Goal: Task Accomplishment & Management: Use online tool/utility

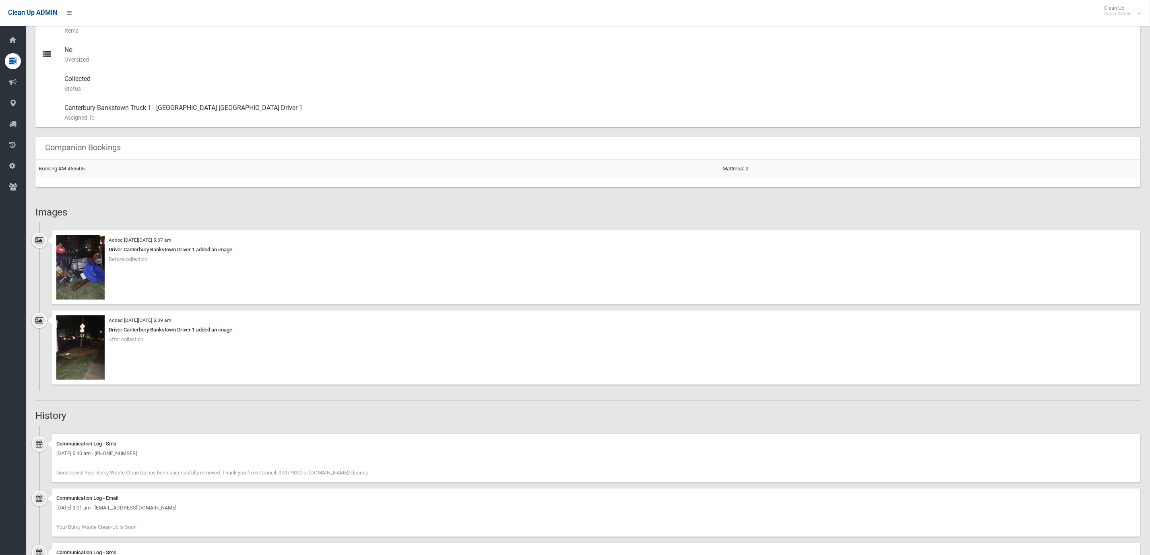
scroll to position [287, 0]
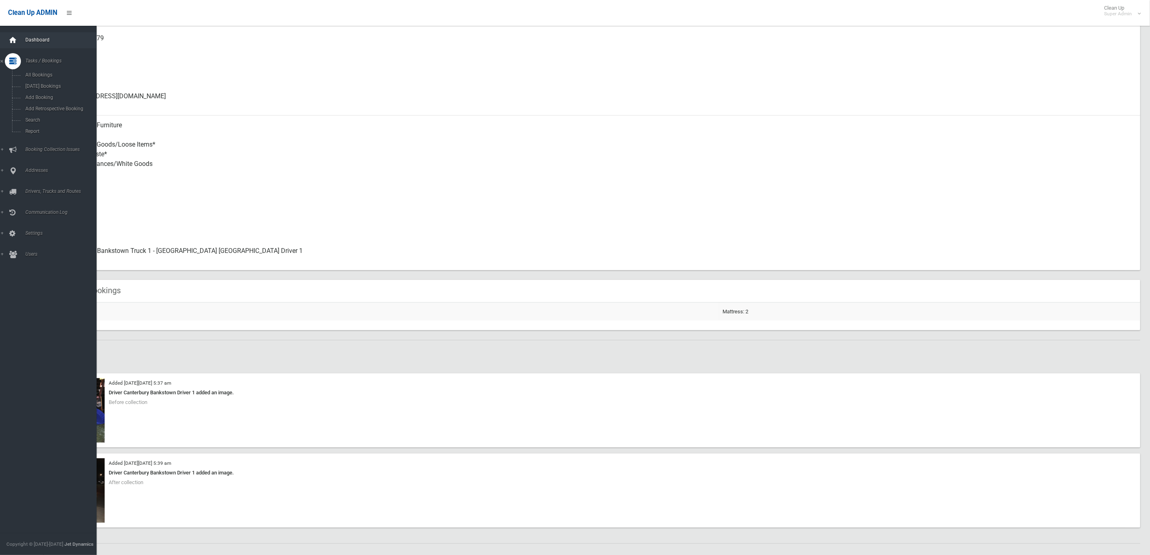
click at [16, 40] on icon at bounding box center [12, 40] width 9 height 16
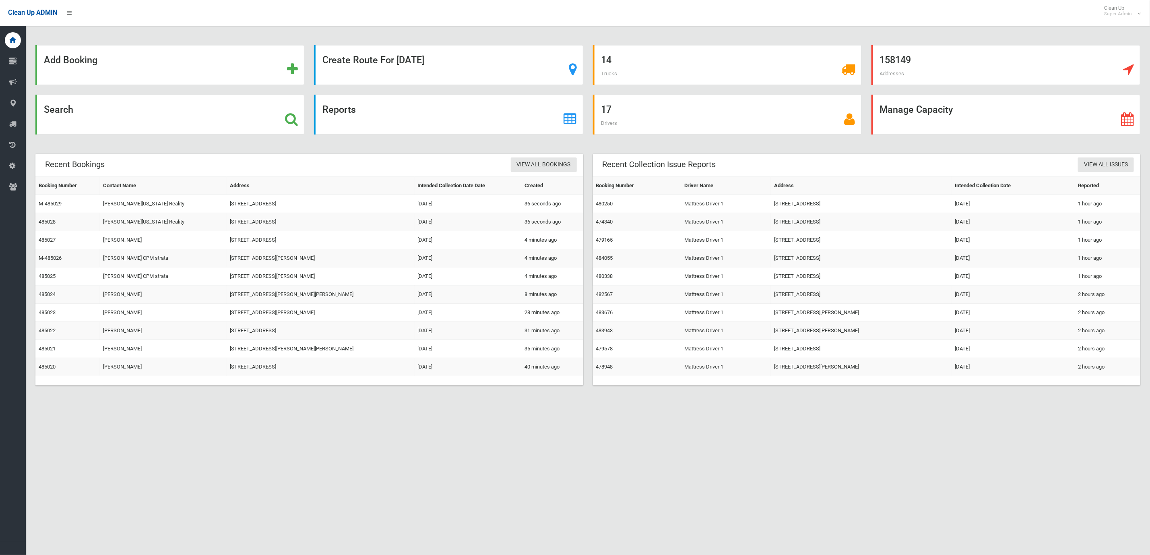
click at [795, 436] on div "Add Booking Create Route For [DATE] 14 Trucks 158149 Addresses Search Reports 1…" at bounding box center [575, 287] width 1150 height 555
click at [215, 114] on div "Search" at bounding box center [169, 115] width 269 height 40
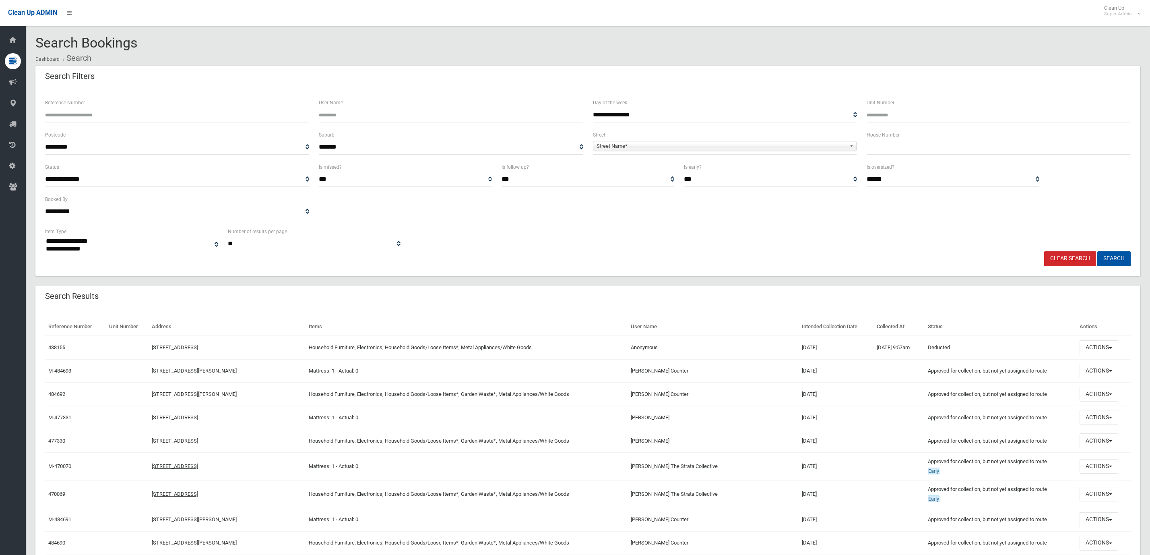
select select
click at [904, 143] on input "text" at bounding box center [999, 147] width 264 height 15
type input "**"
click at [737, 141] on span "Street Name*" at bounding box center [722, 146] width 250 height 10
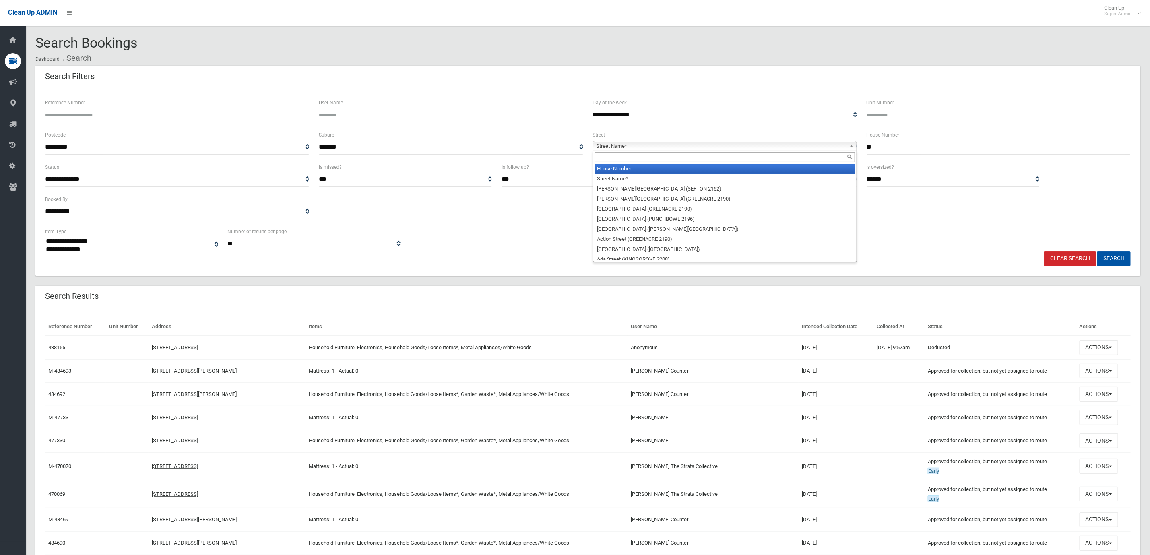
click at [678, 165] on li "House Number" at bounding box center [725, 168] width 260 height 10
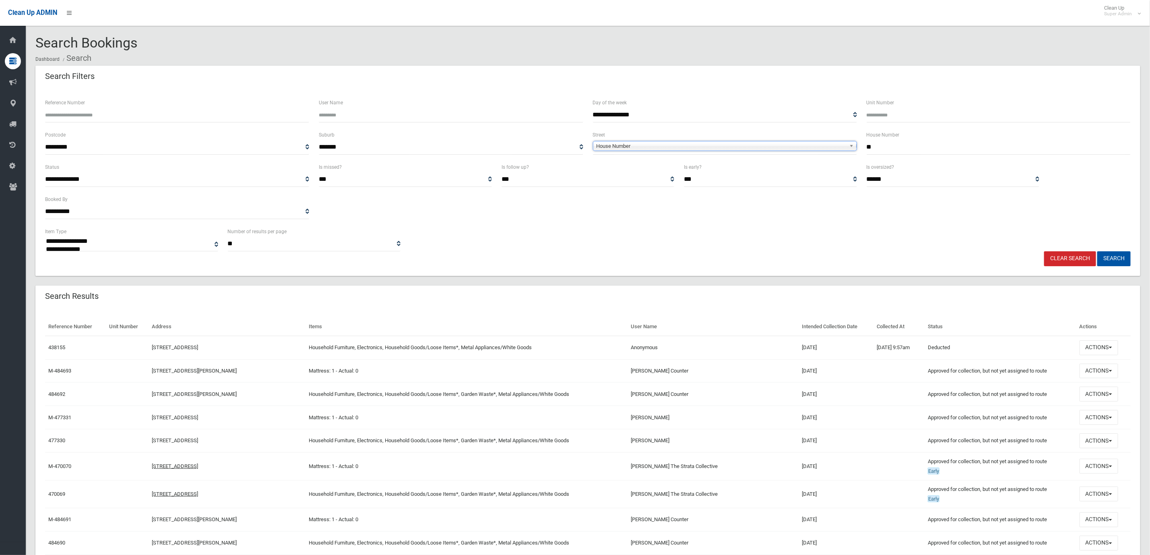
click at [667, 141] on span "House Number" at bounding box center [722, 146] width 250 height 10
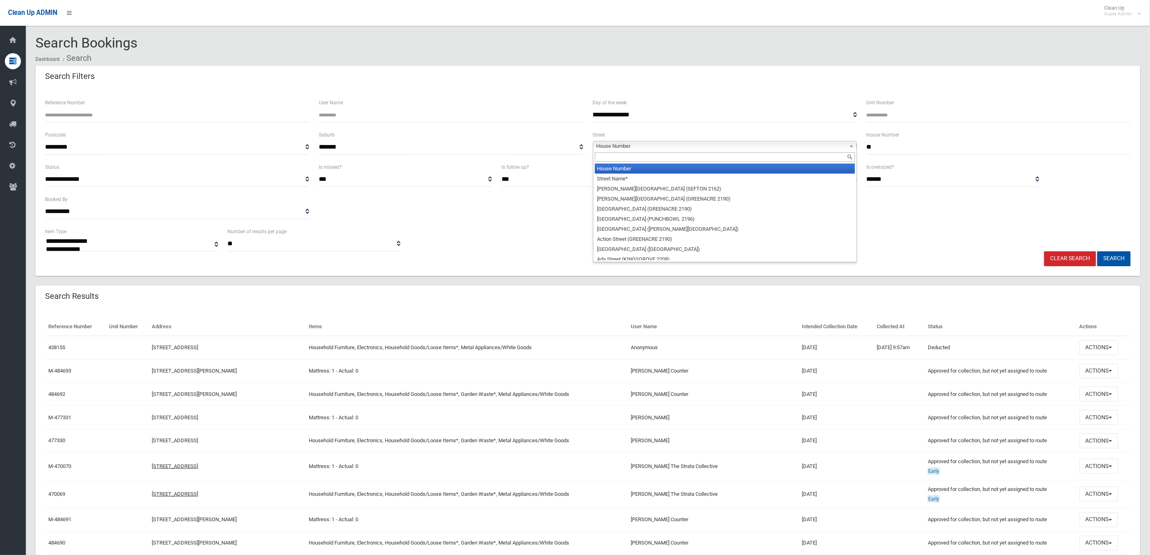
click at [630, 159] on input "text" at bounding box center [725, 157] width 260 height 10
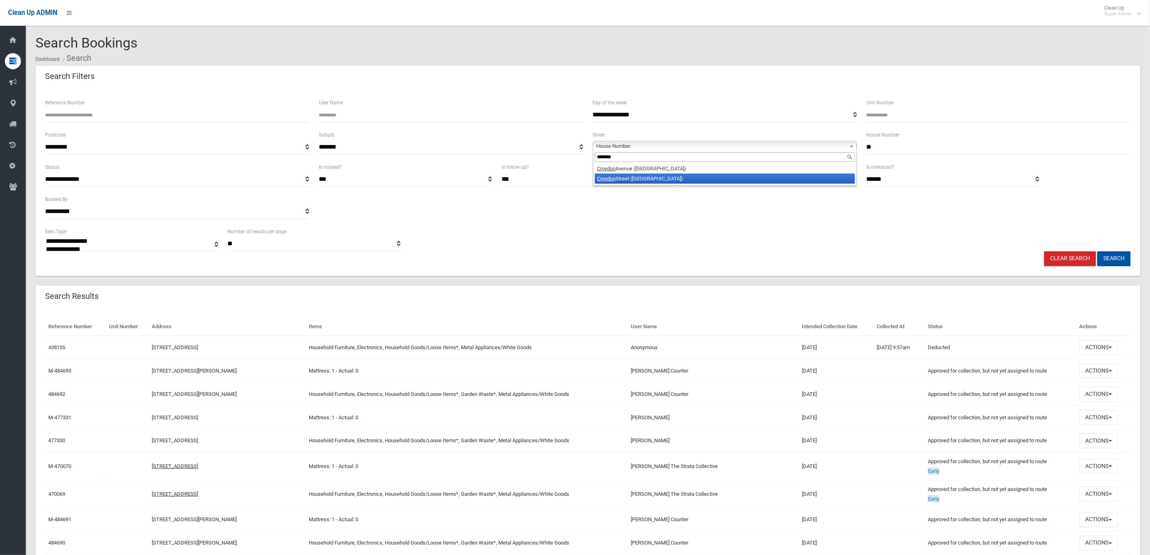
type input "*******"
click at [629, 178] on li "Croydon Street (LAKEMBA 2195)" at bounding box center [725, 179] width 260 height 10
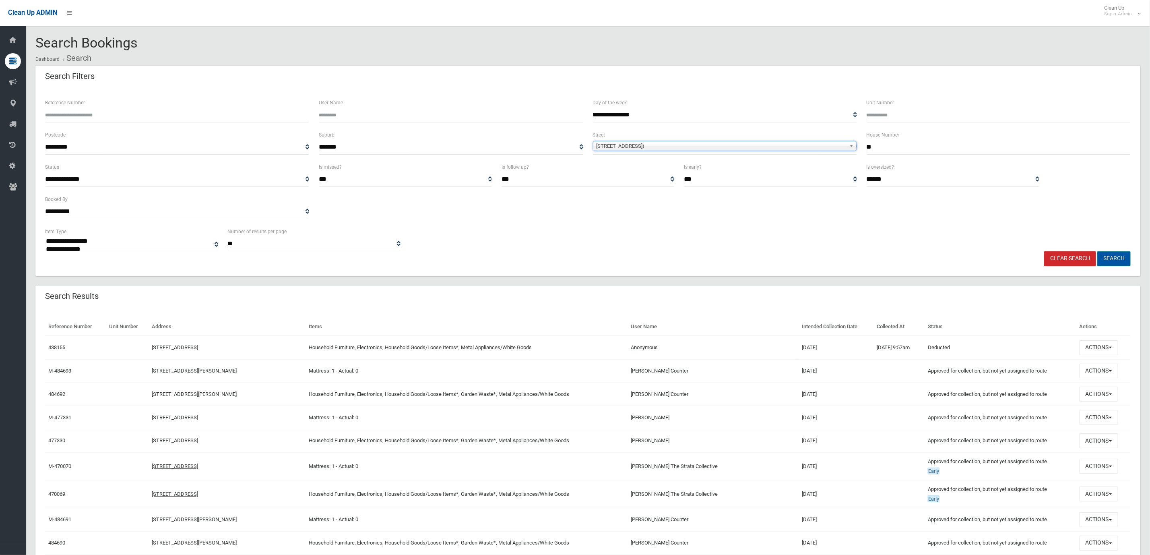
click at [1119, 254] on button "Search" at bounding box center [1114, 258] width 33 height 15
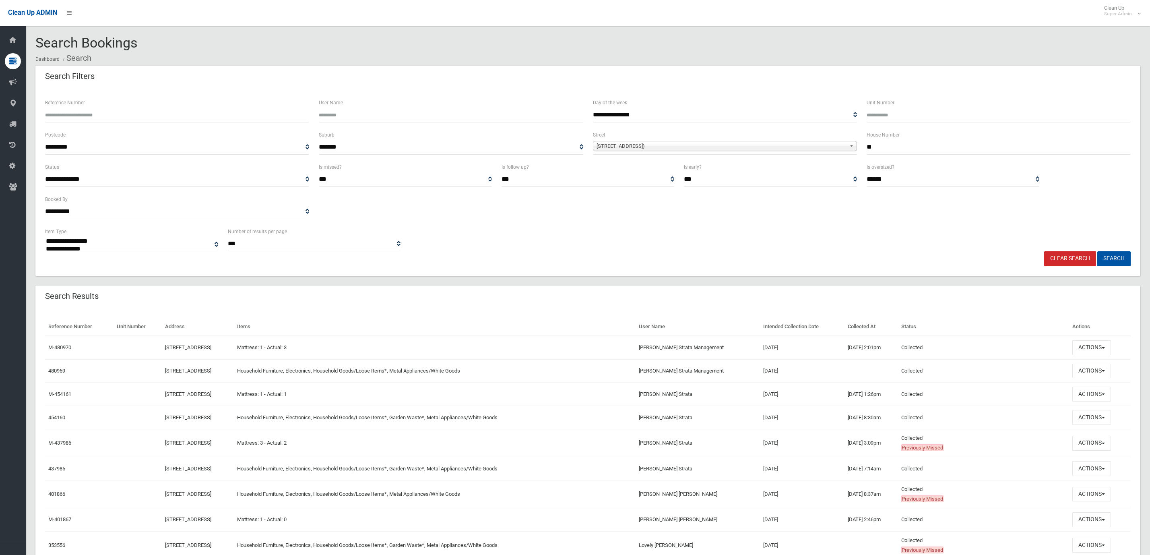
select select
click at [1092, 372] on button "Actions" at bounding box center [1092, 371] width 39 height 15
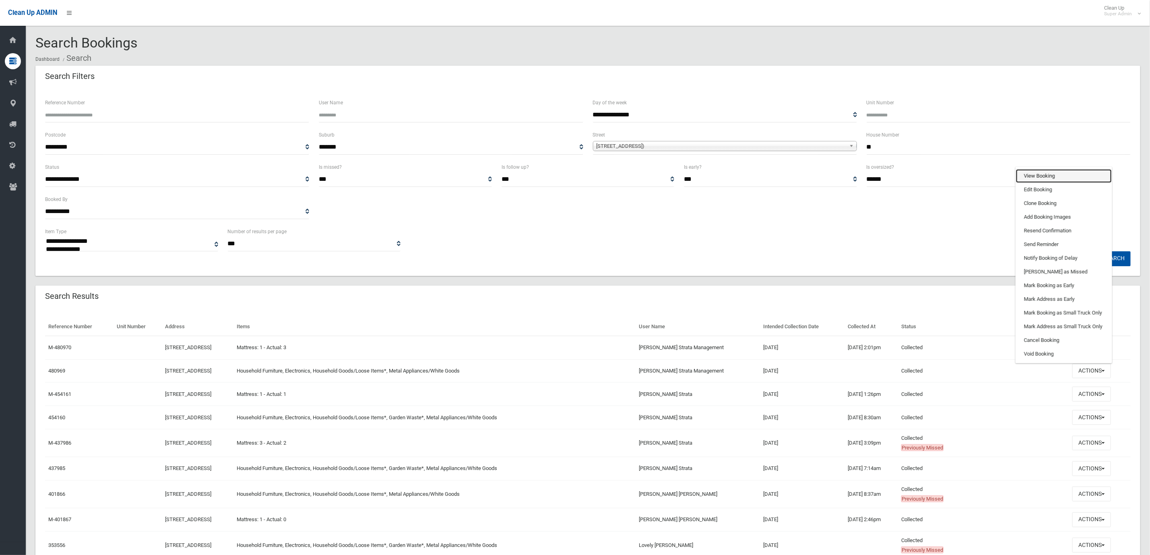
click at [1052, 182] on link "View Booking" at bounding box center [1064, 176] width 96 height 14
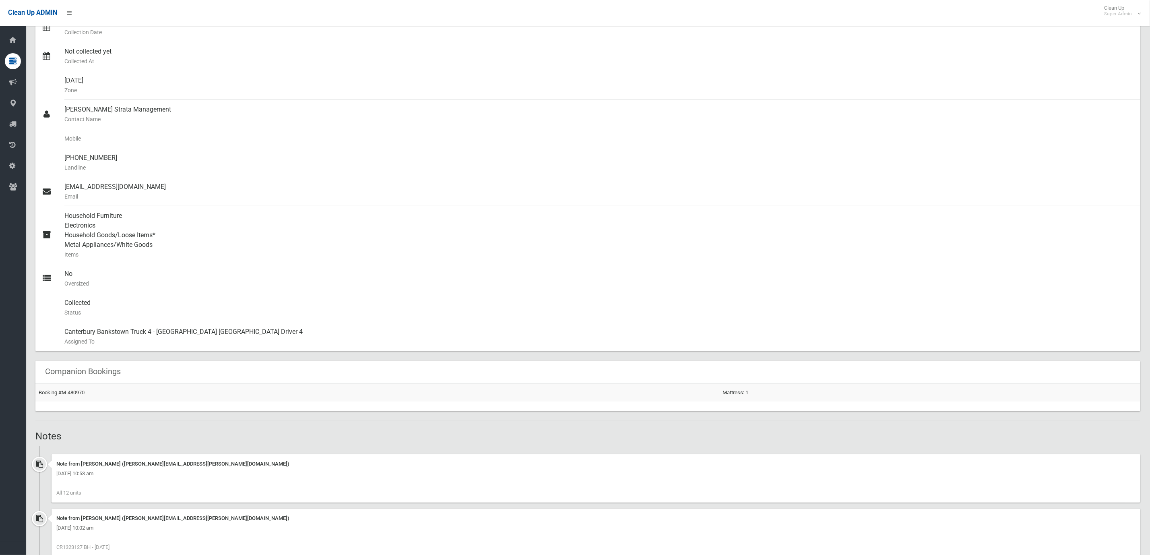
scroll to position [302, 0]
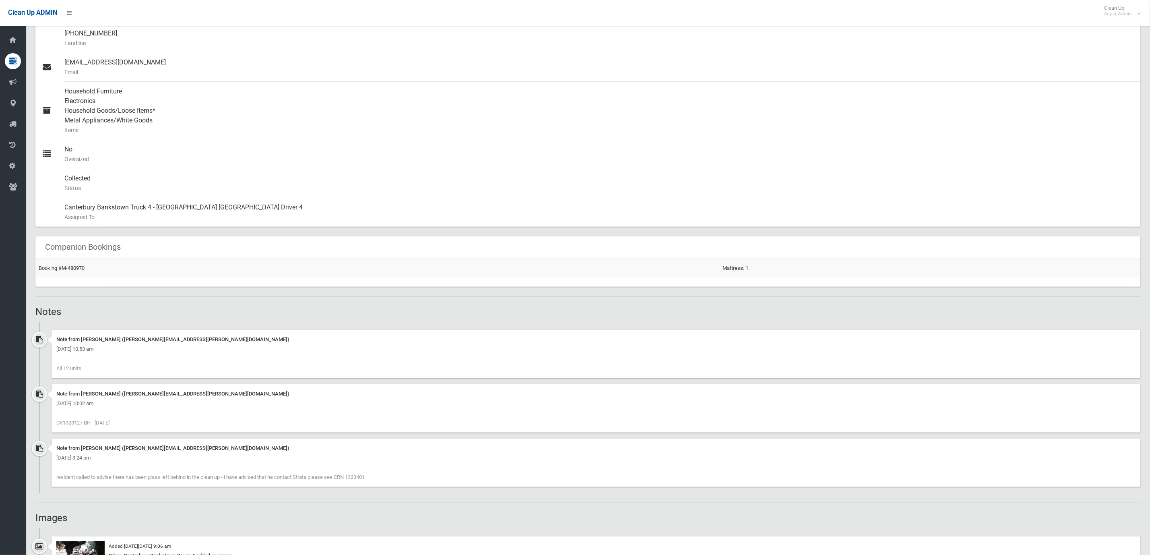
click at [69, 420] on span "CR1323127 BH - [DATE]" at bounding box center [82, 423] width 53 height 6
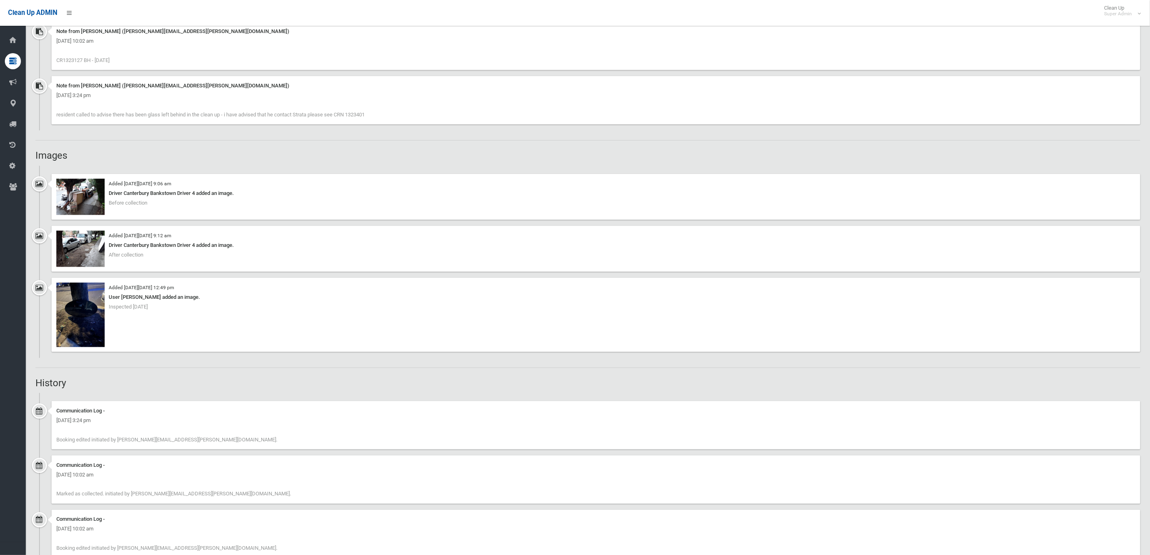
scroll to position [544, 0]
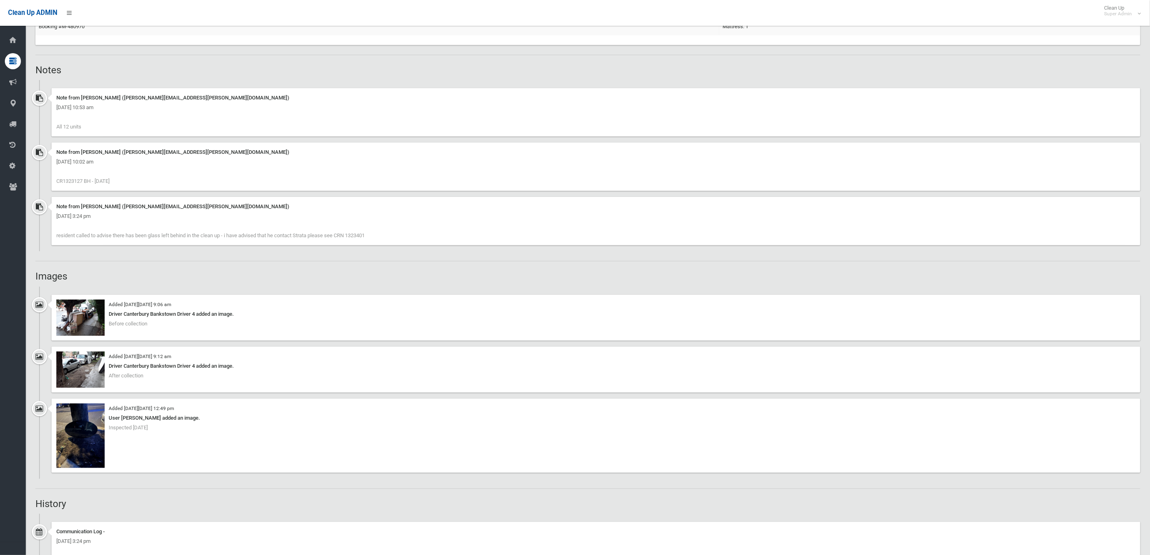
drag, startPoint x: 83, startPoint y: 179, endPoint x: 63, endPoint y: 179, distance: 19.7
click at [63, 179] on span "CR1323127 BH - [DATE]" at bounding box center [82, 181] width 53 height 6
copy span "1323127"
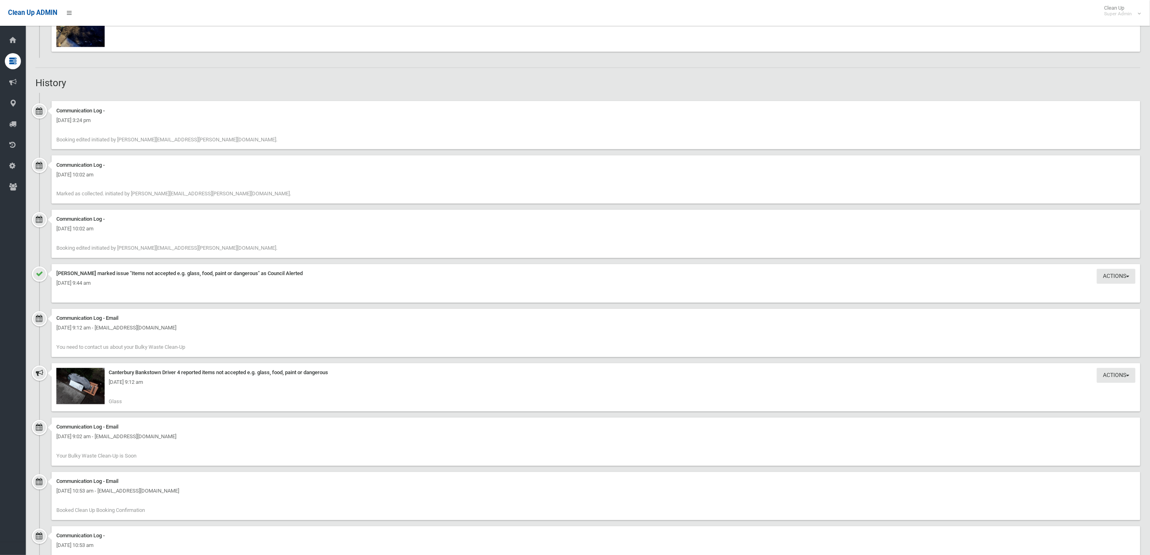
scroll to position [1005, 0]
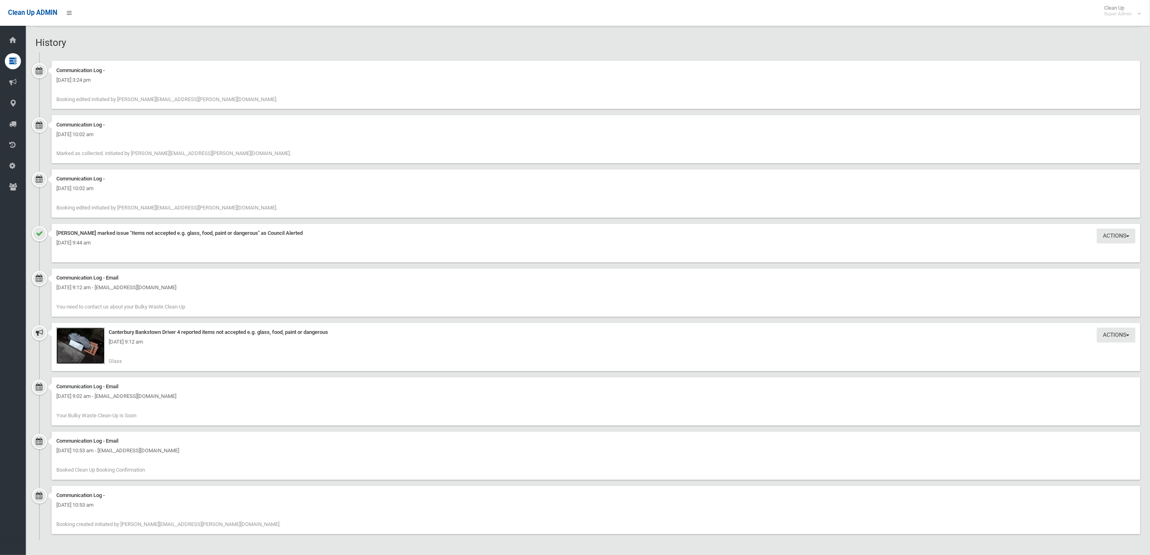
click at [99, 348] on img at bounding box center [80, 346] width 48 height 36
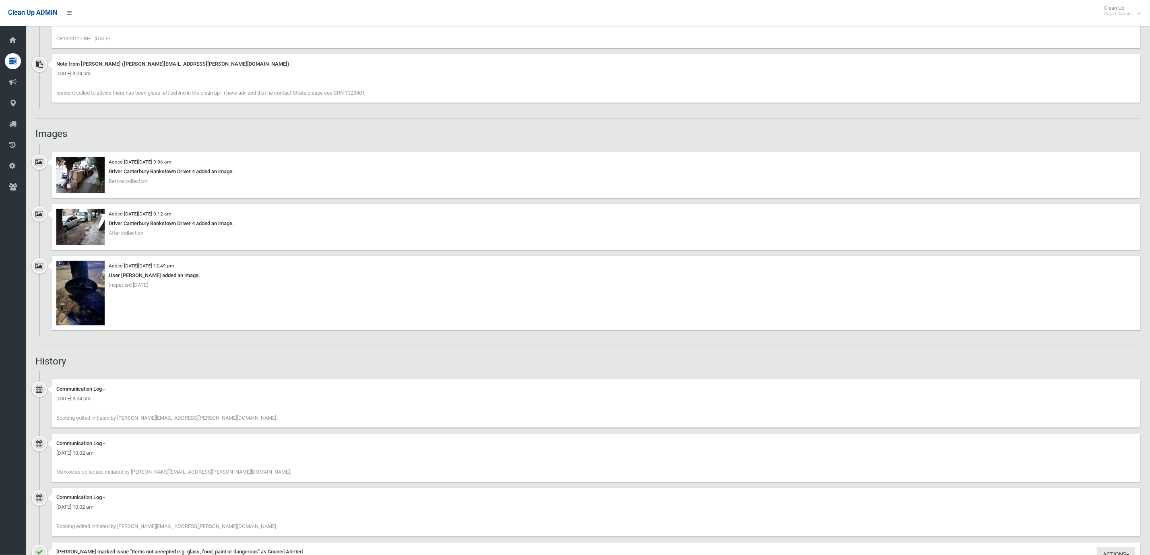
scroll to position [643, 0]
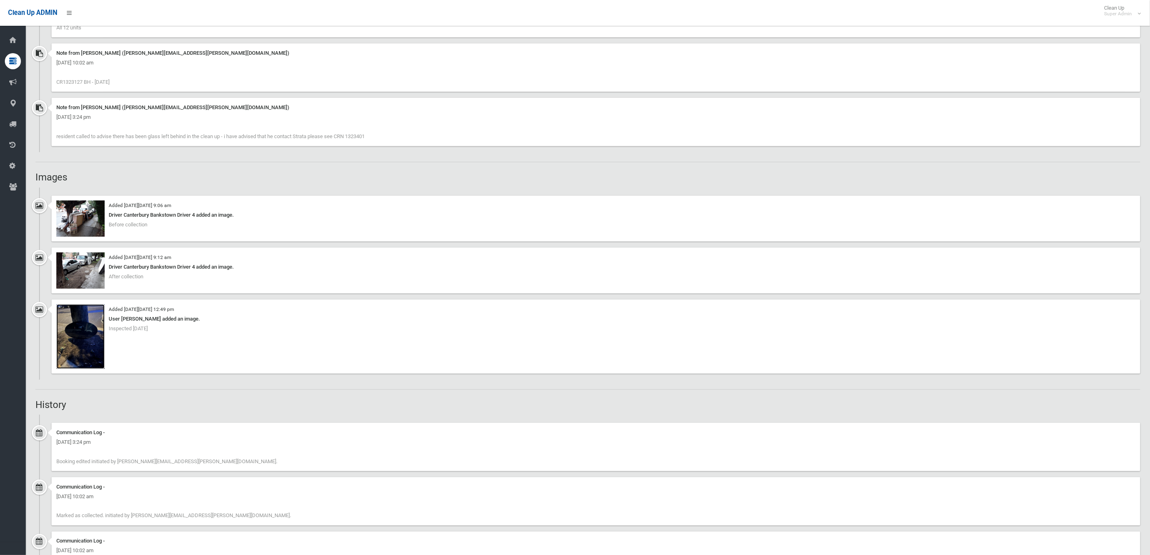
click at [83, 353] on img at bounding box center [80, 336] width 48 height 64
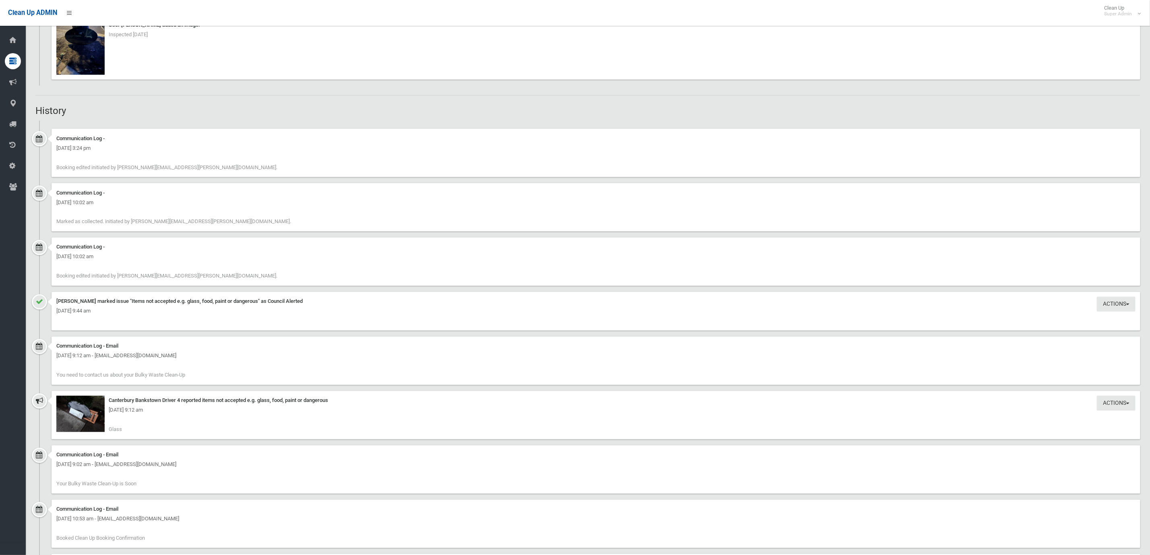
scroll to position [1005, 0]
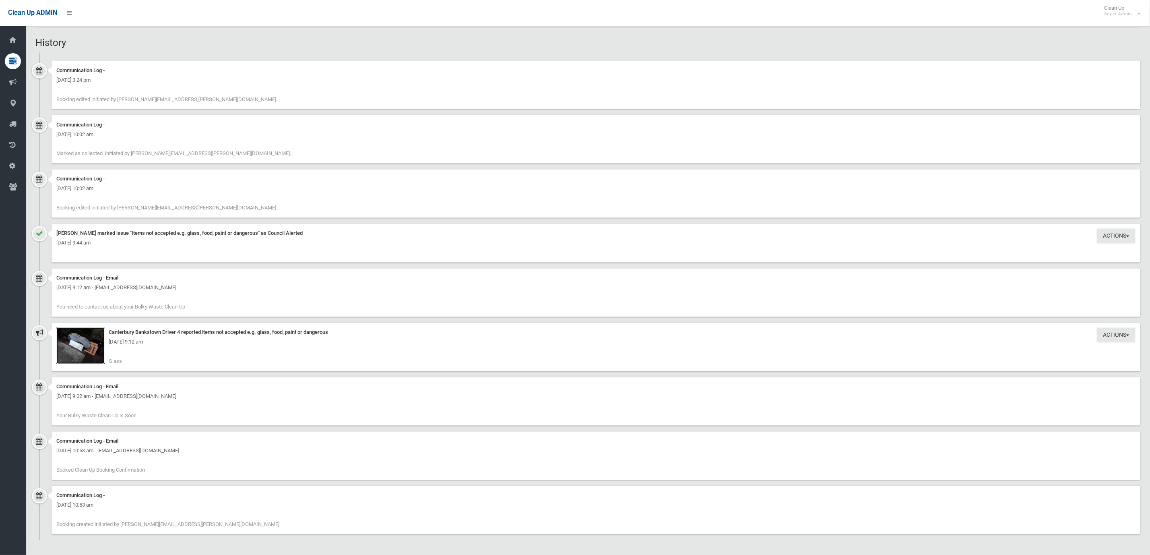
click at [85, 359] on img at bounding box center [80, 346] width 48 height 36
